Goal: Transaction & Acquisition: Purchase product/service

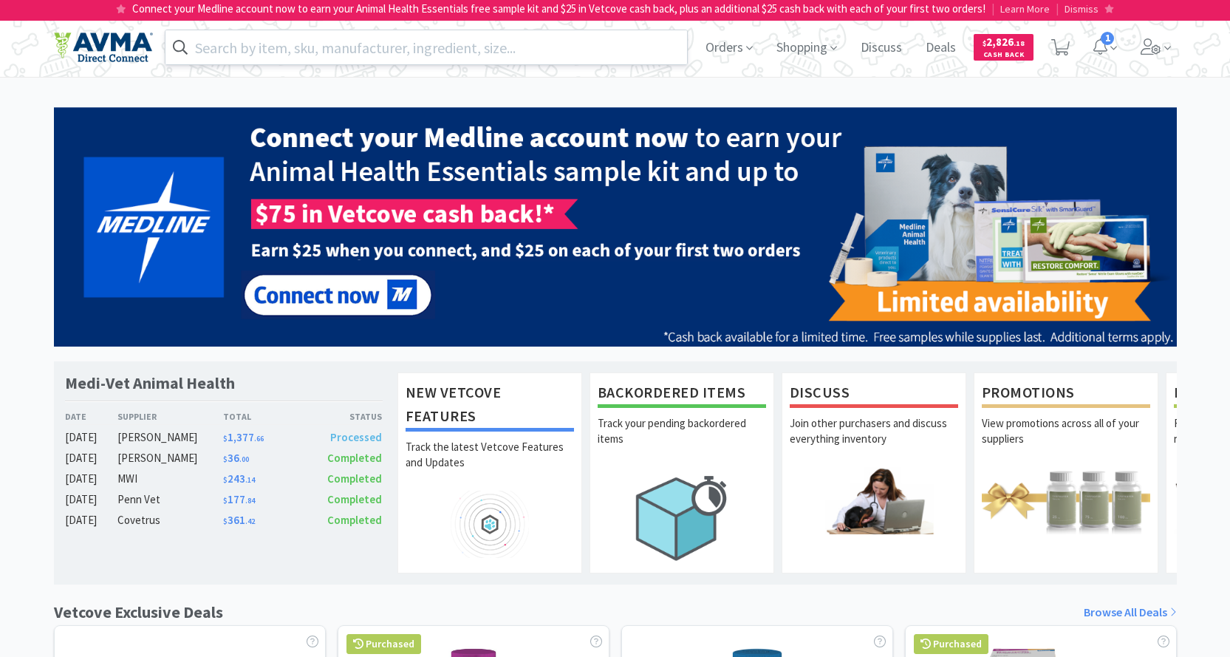
click at [319, 49] on input "text" at bounding box center [426, 47] width 522 height 34
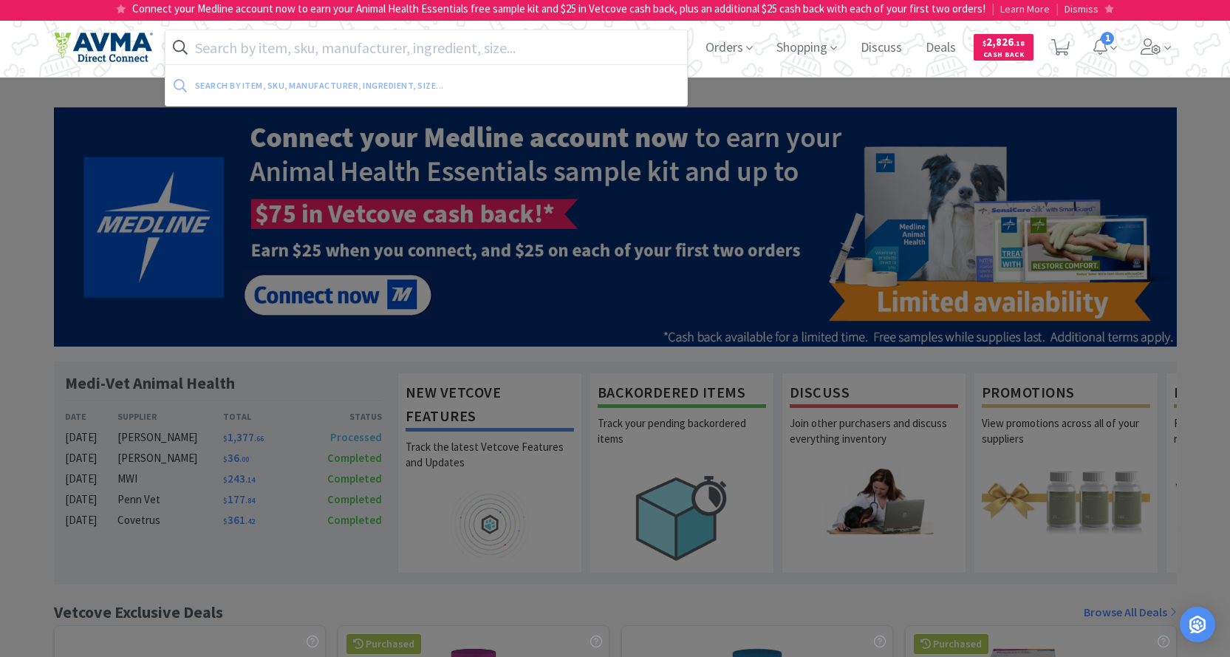
paste input "PVS616"
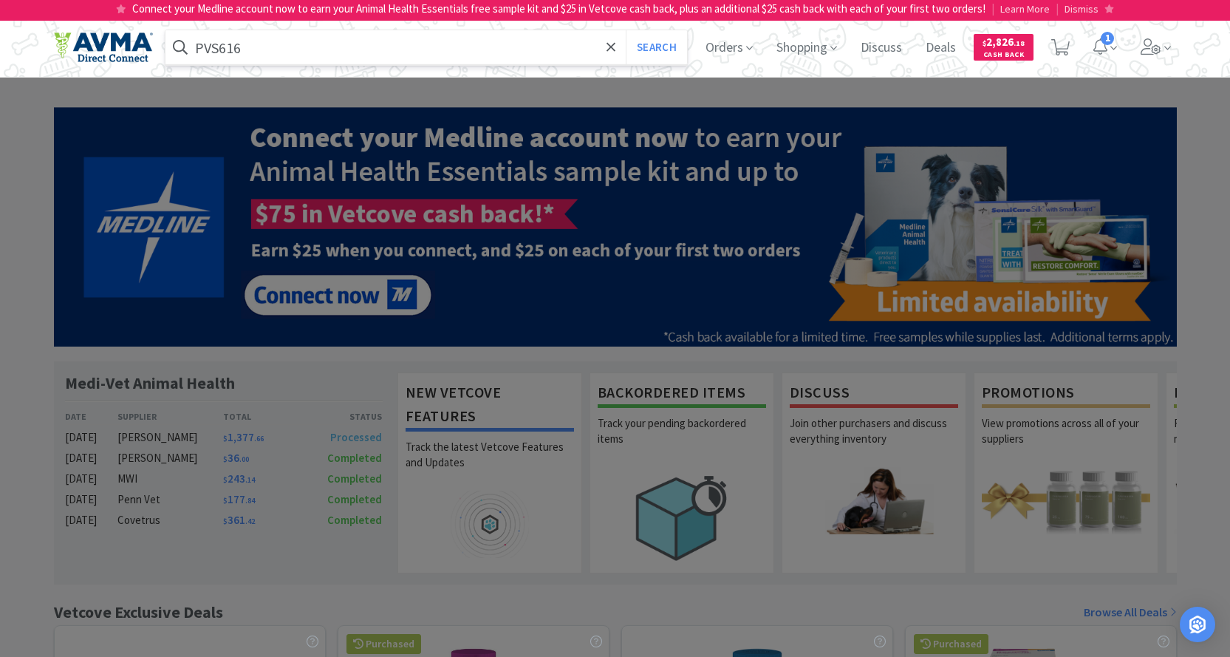
type input "PVS616"
click at [626, 30] on button "Search" at bounding box center [656, 47] width 61 height 34
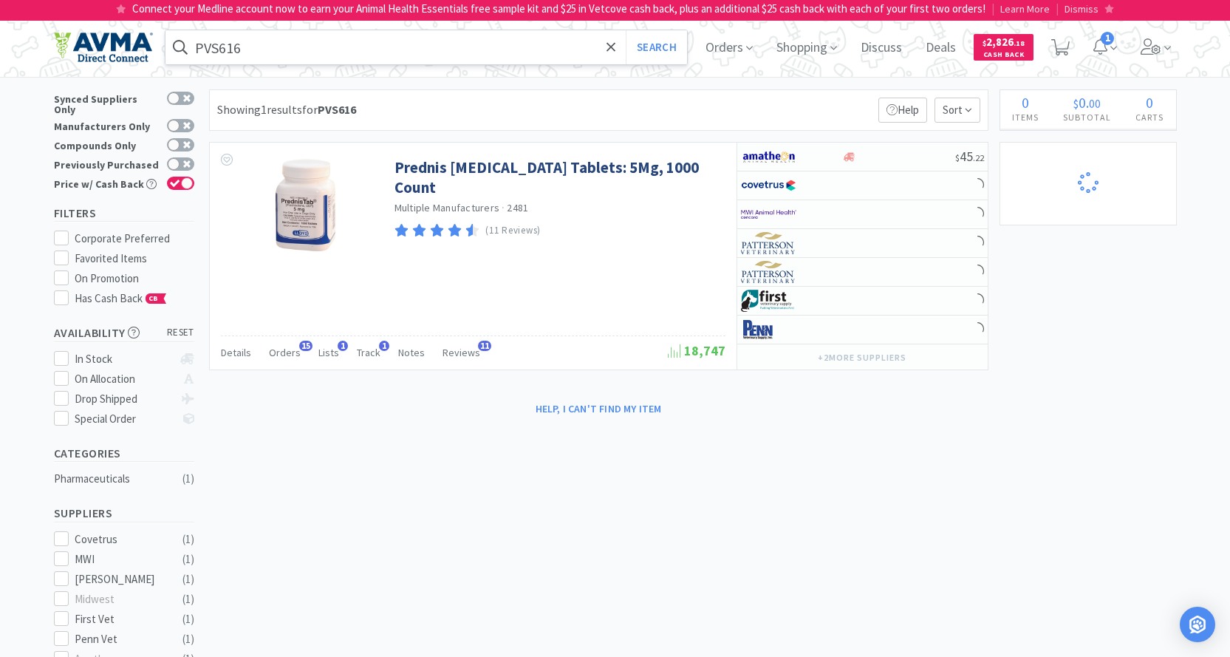
select select "5"
select select "1"
select select "3"
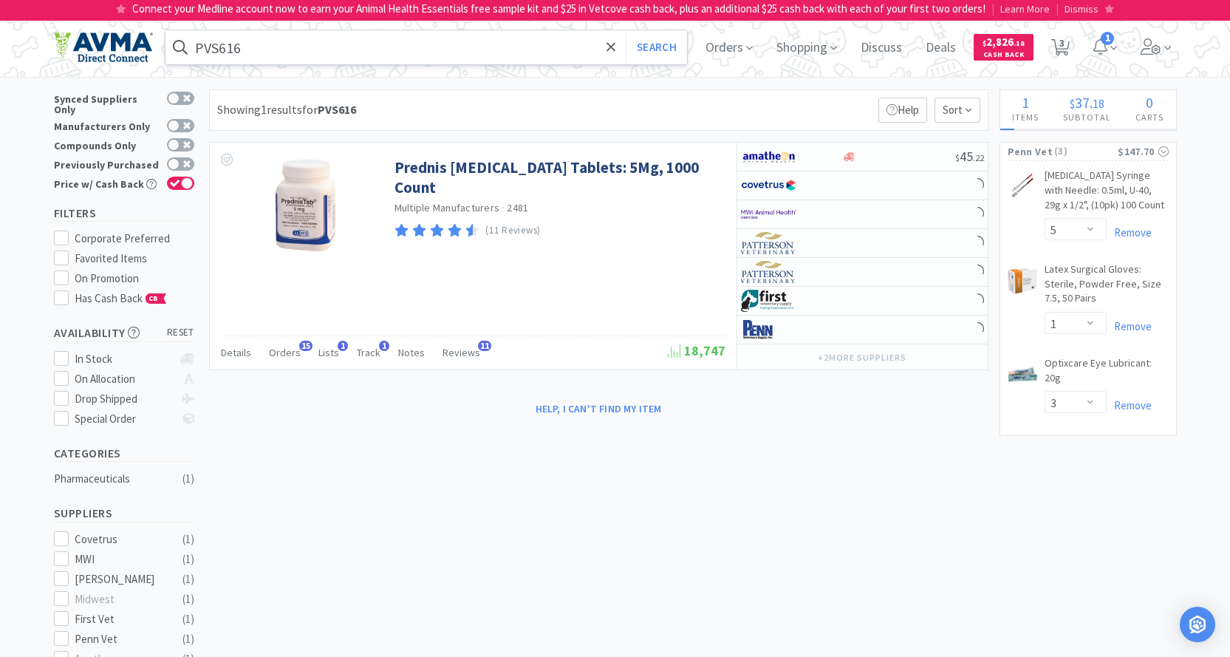
select select "3"
select select "1"
select select "2"
select select "1"
select select "2"
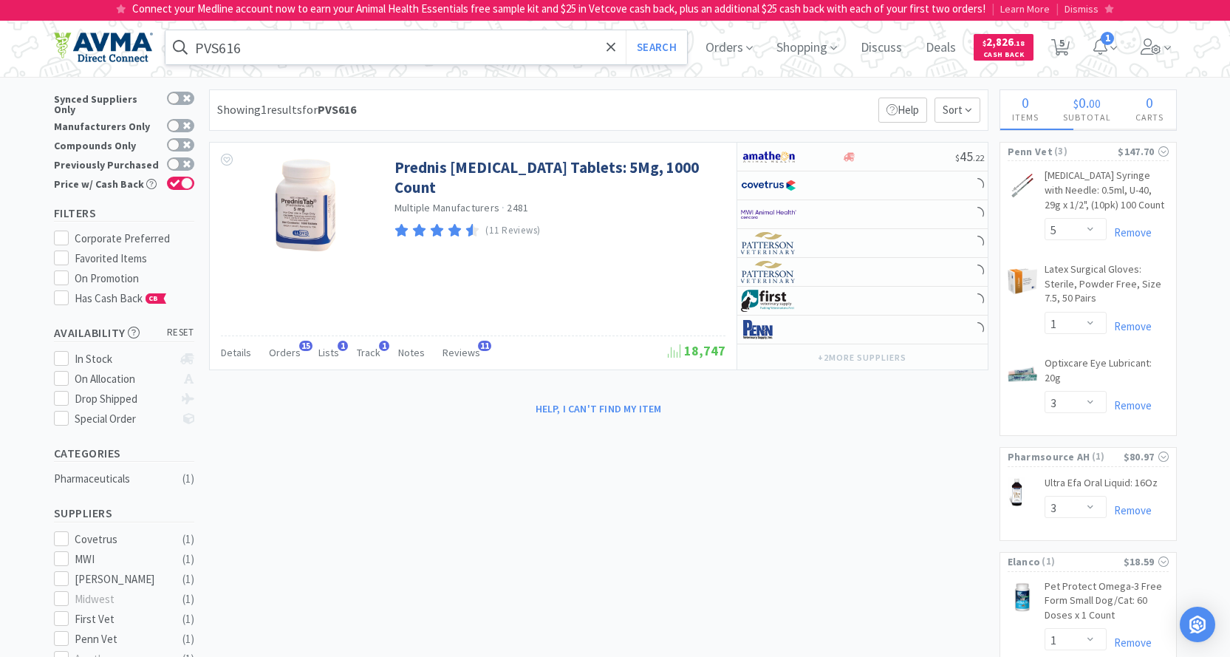
select select "1"
select select "3"
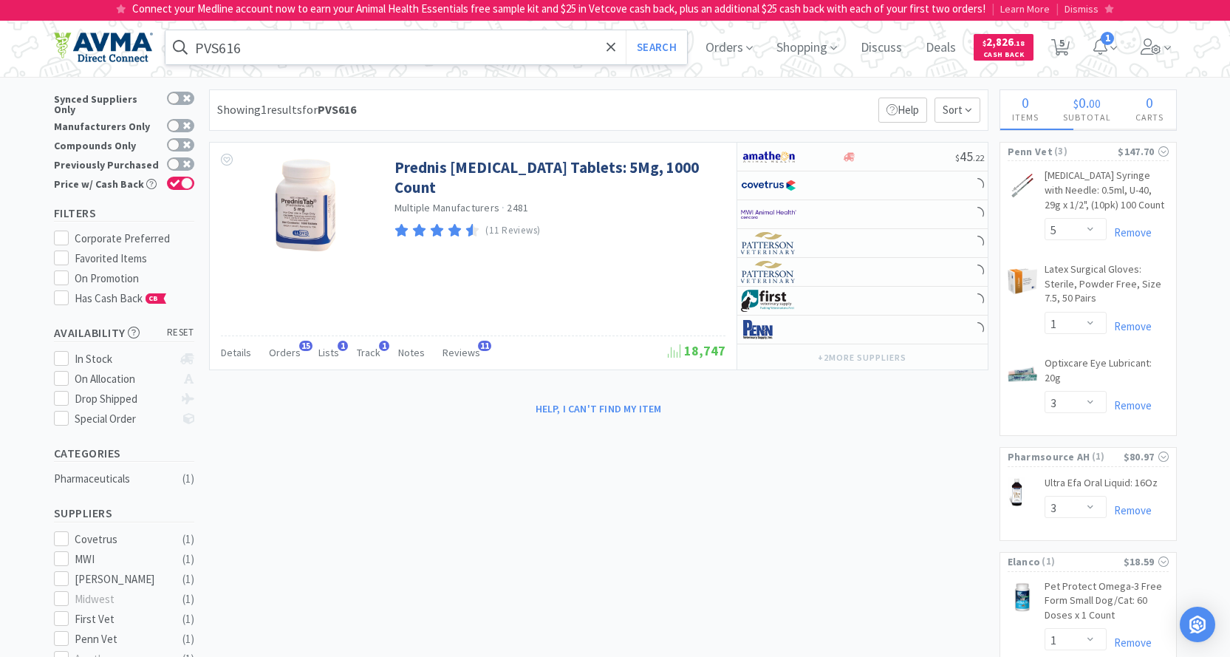
select select "3"
select select "1"
select select "12"
select select "3"
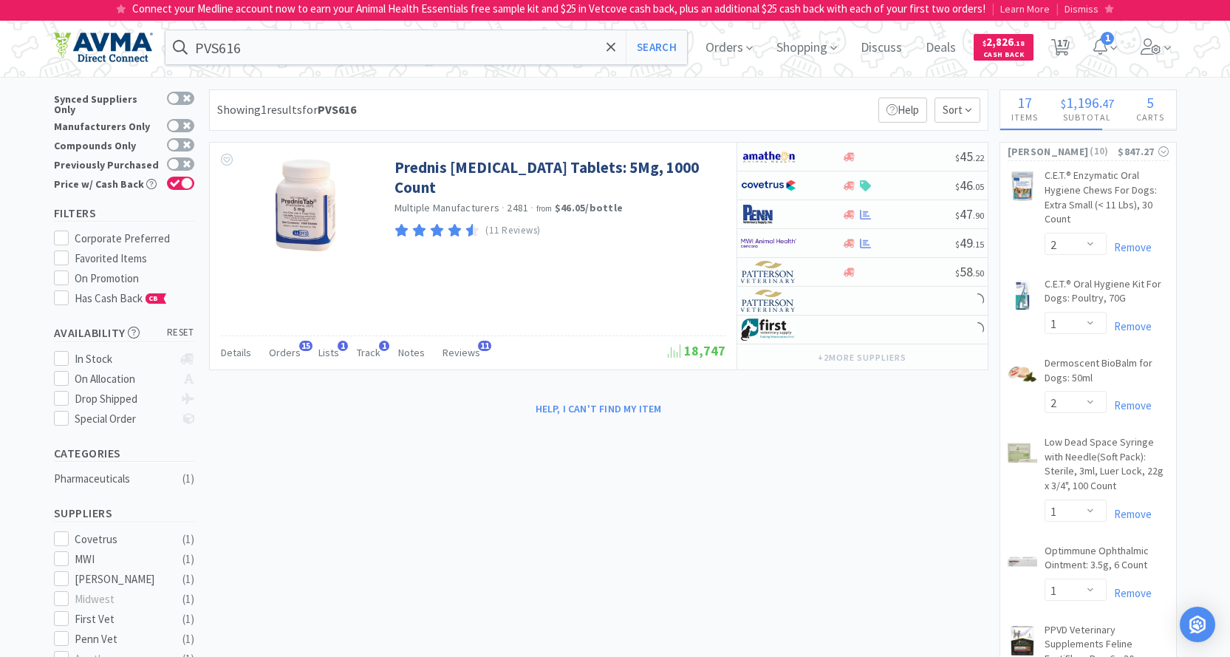
select select "1"
select select "18"
select select "5"
select select "2"
select select "3"
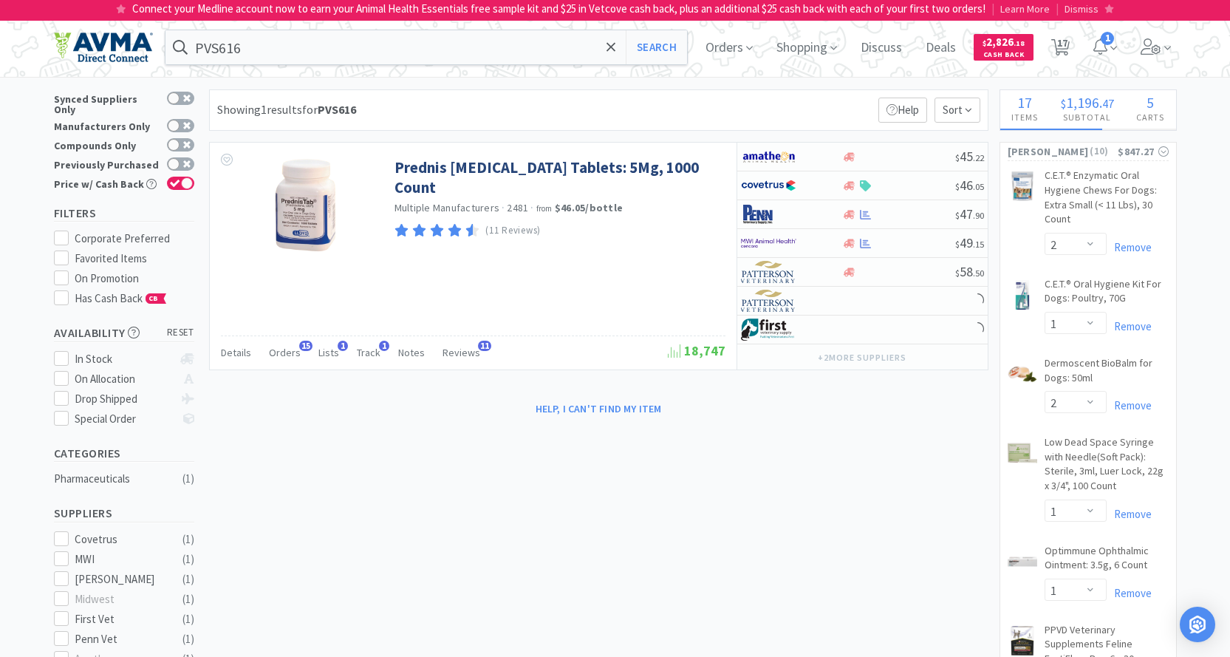
select select "1"
select select "2"
select select "1"
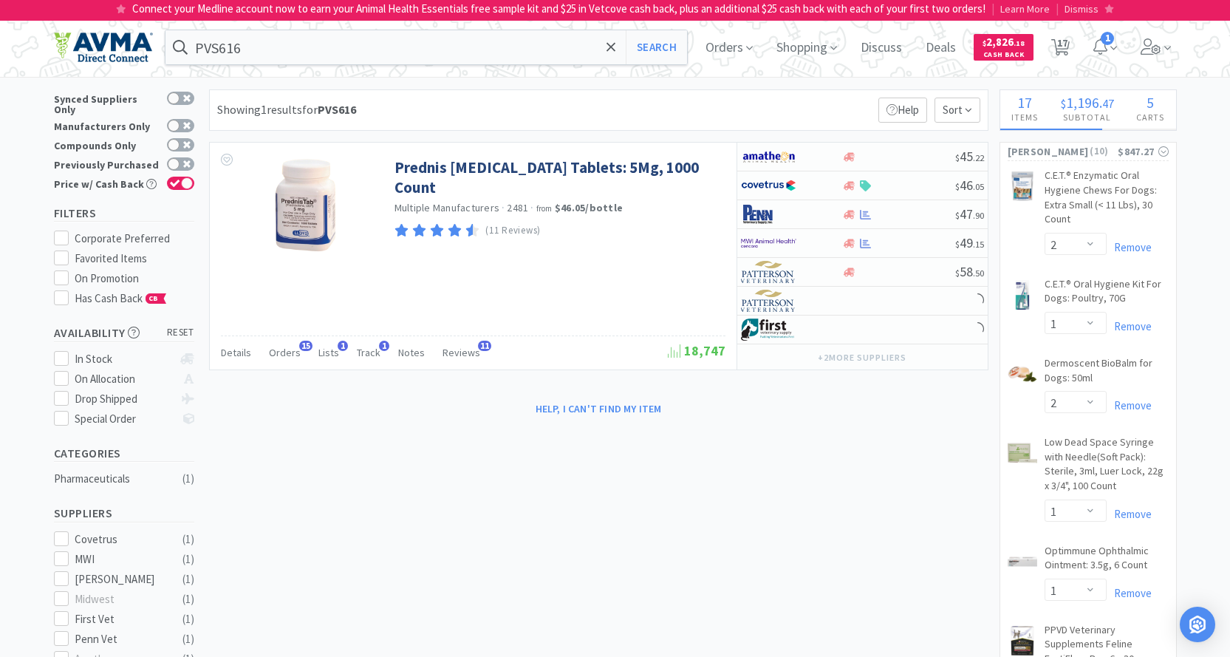
select select "1"
select select "2"
select select "1"
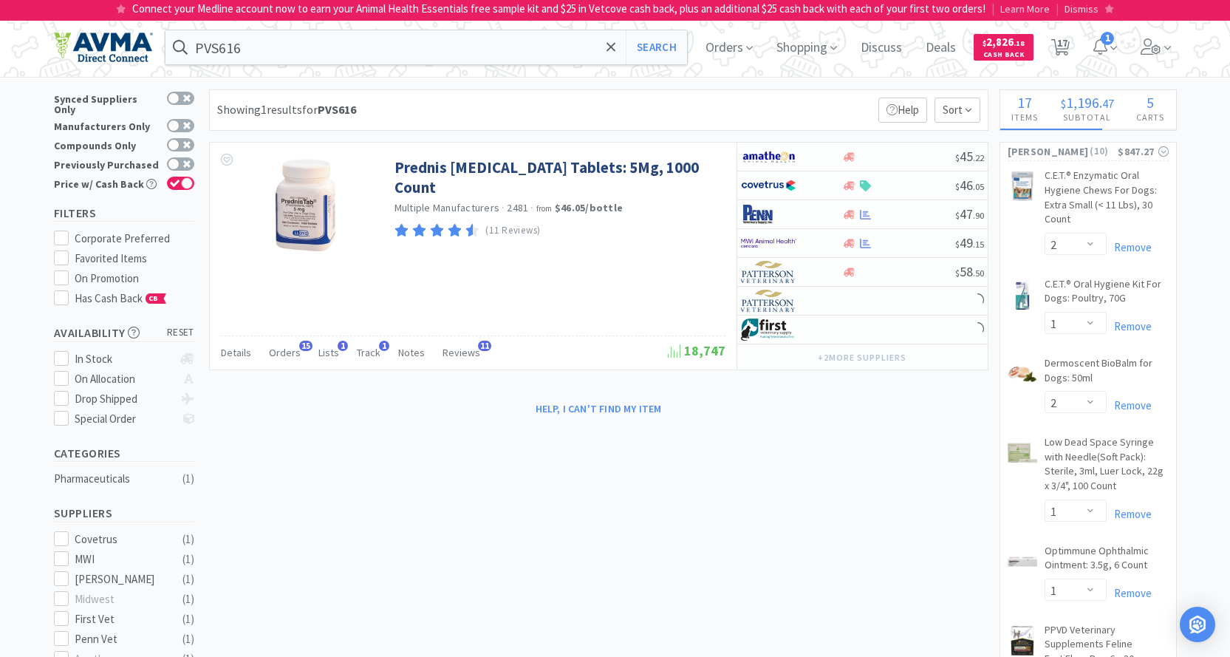
select select "3"
select select "1"
select select "2"
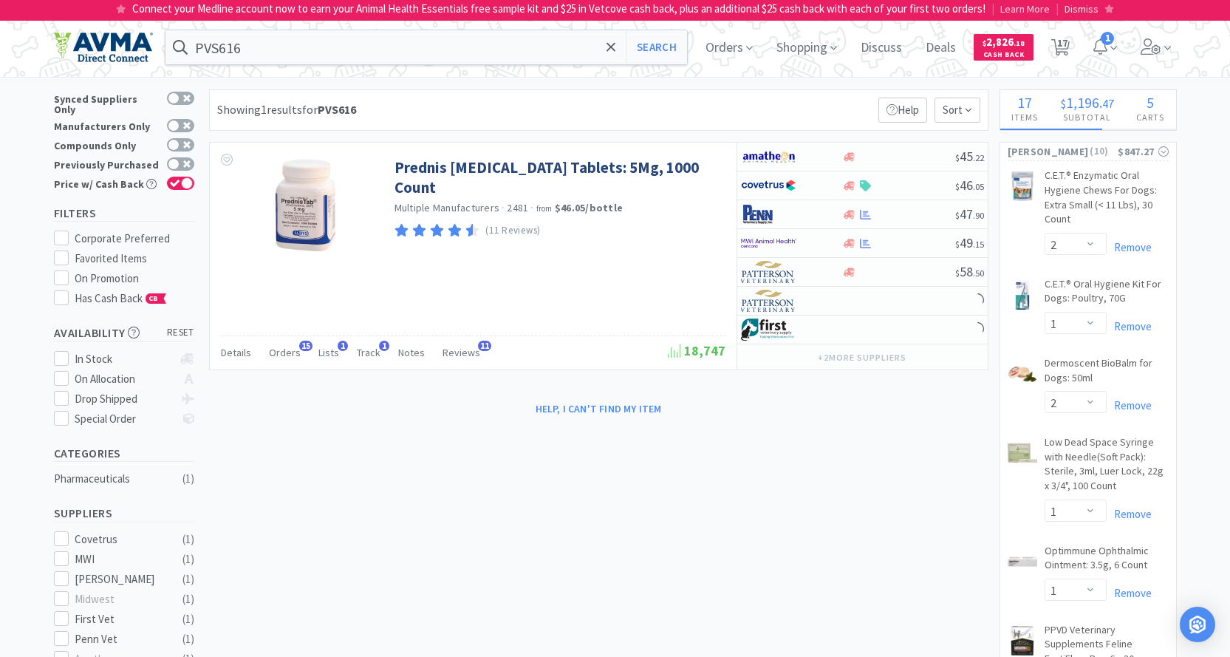
select select "1"
select select "2"
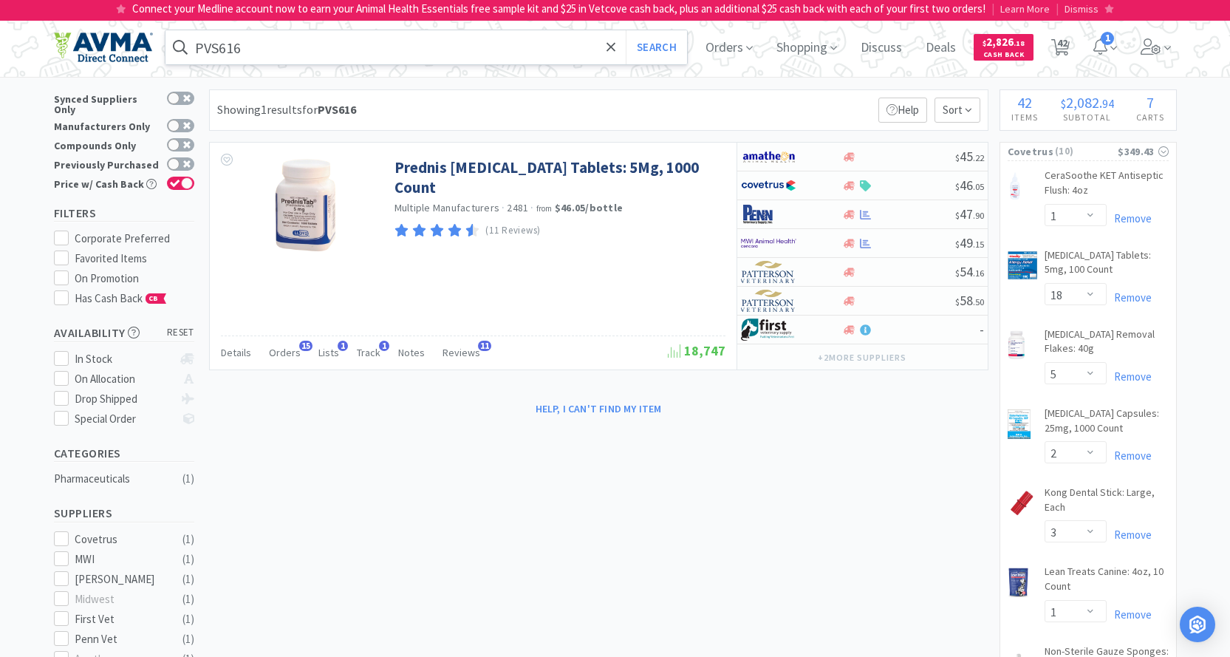
click at [276, 52] on input "PVS616" at bounding box center [426, 47] width 522 height 34
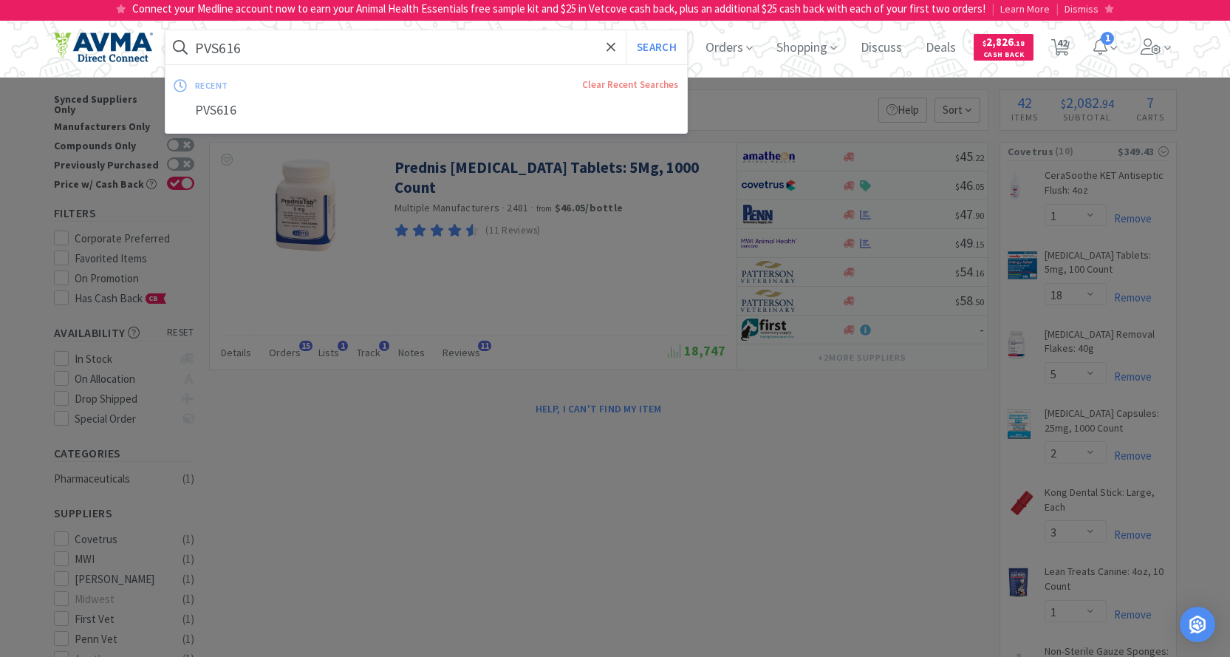
paste input "015861"
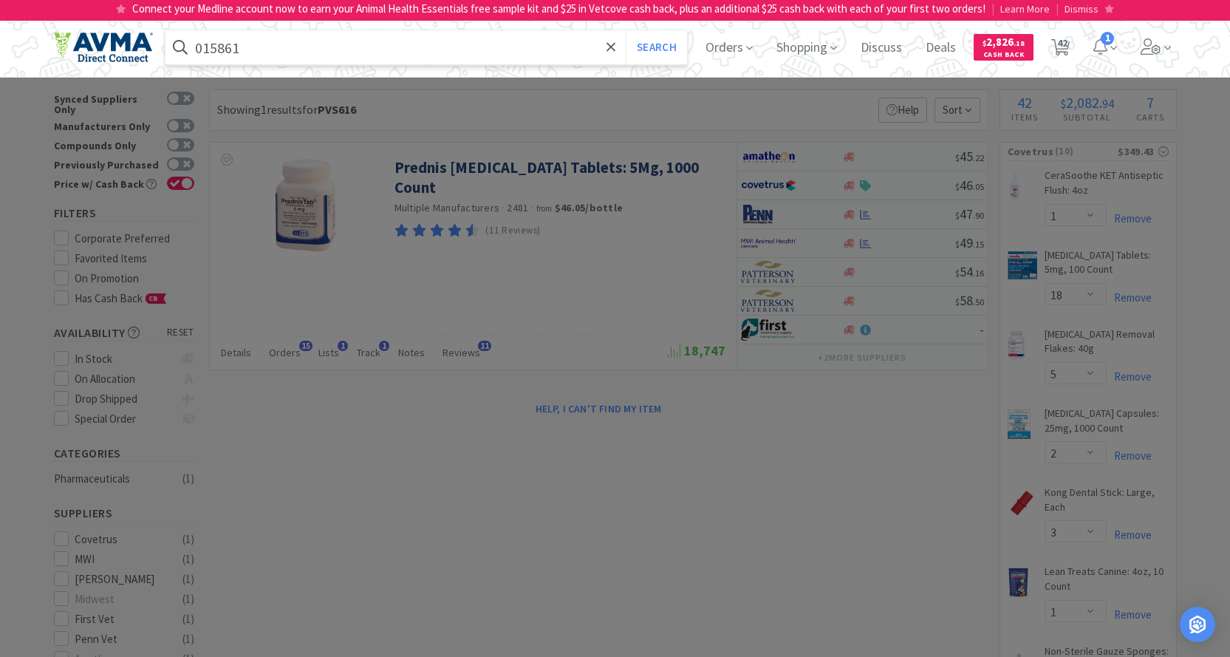
type input "015861"
click at [626, 30] on button "Search" at bounding box center [656, 47] width 61 height 34
